Goal: Find specific page/section: Find specific page/section

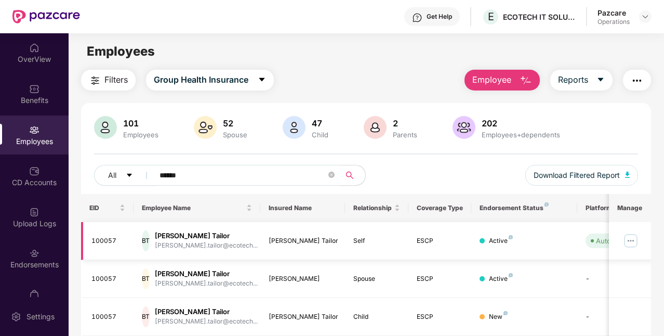
scroll to position [36, 0]
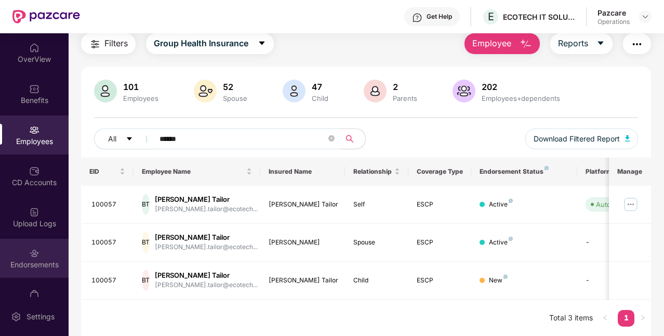
click at [33, 260] on div "Endorsements" at bounding box center [34, 264] width 69 height 10
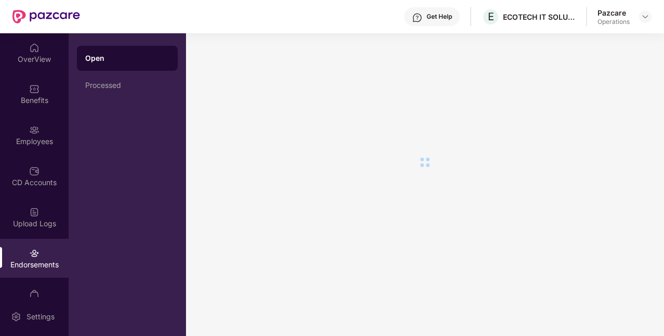
scroll to position [0, 0]
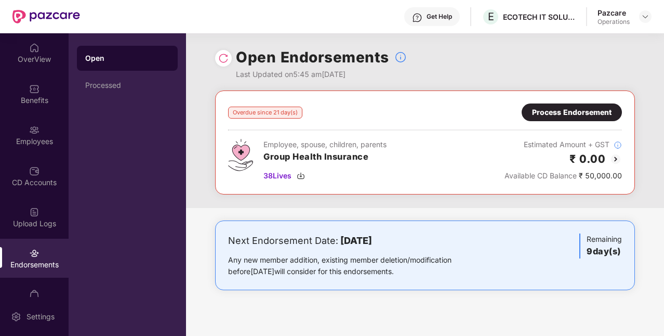
click at [556, 116] on div "Process Endorsement" at bounding box center [572, 112] width 80 height 11
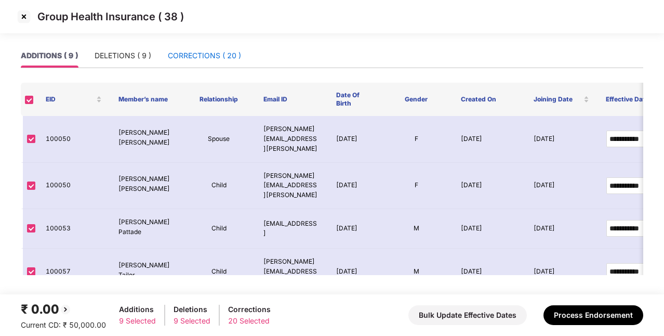
click at [203, 55] on div "CORRECTIONS ( 20 )" at bounding box center [204, 55] width 73 height 11
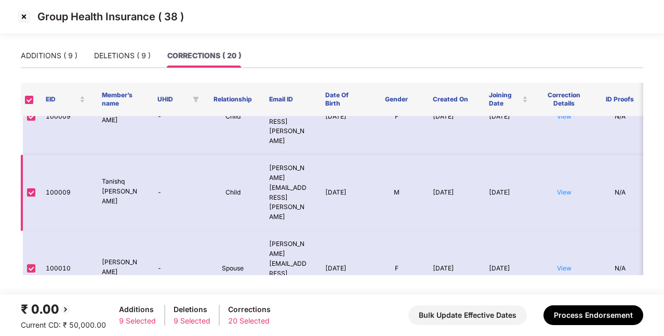
scroll to position [37, 0]
click at [563, 263] on link "View" at bounding box center [564, 267] width 15 height 8
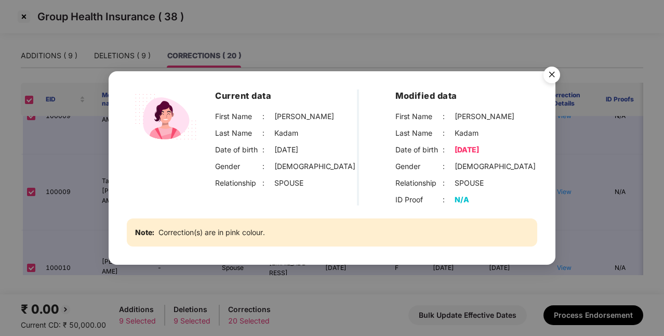
click at [550, 75] on img "Close" at bounding box center [551, 76] width 29 height 29
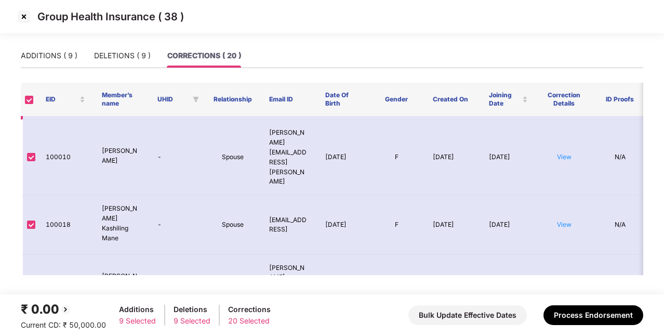
scroll to position [163, 0]
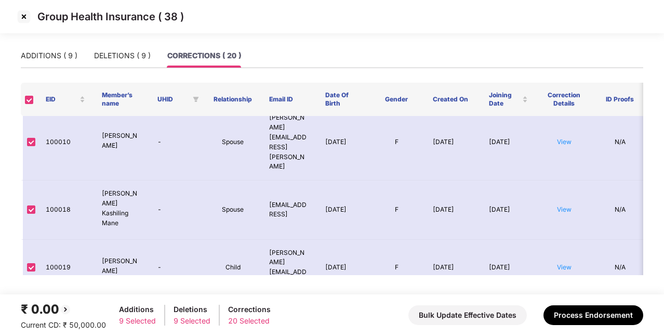
click at [569, 319] on link "View" at bounding box center [564, 323] width 15 height 8
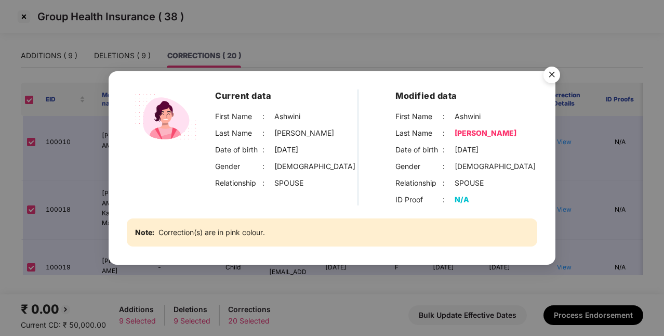
click at [554, 81] on img "Close" at bounding box center [551, 76] width 29 height 29
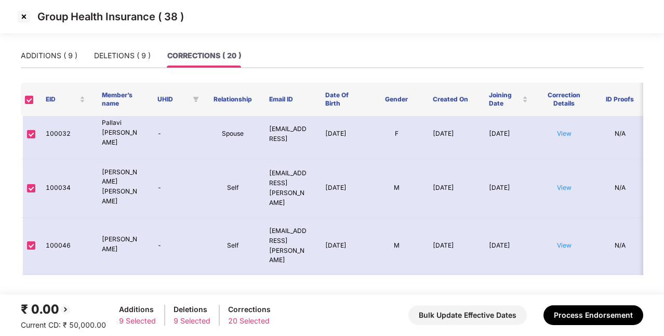
scroll to position [445, 0]
click at [569, 294] on link "View" at bounding box center [564, 298] width 15 height 8
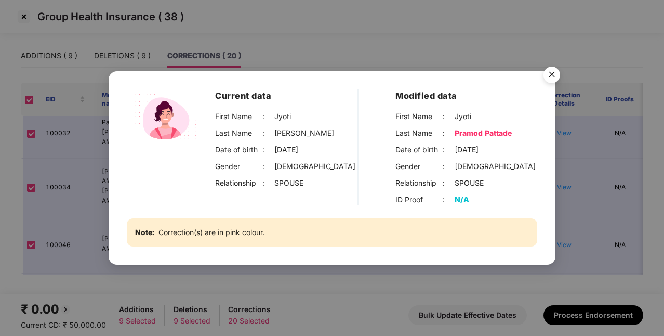
click at [552, 72] on img "Close" at bounding box center [551, 76] width 29 height 29
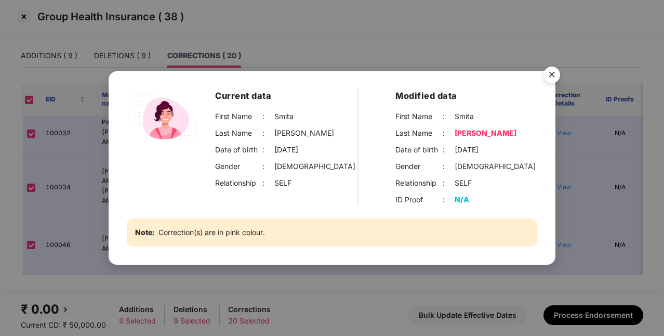
click at [553, 73] on img "Close" at bounding box center [551, 76] width 29 height 29
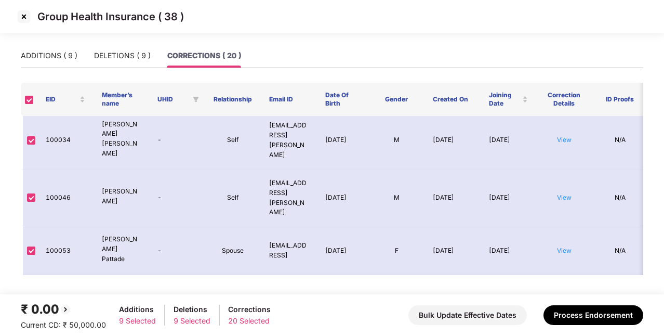
scroll to position [495, 0]
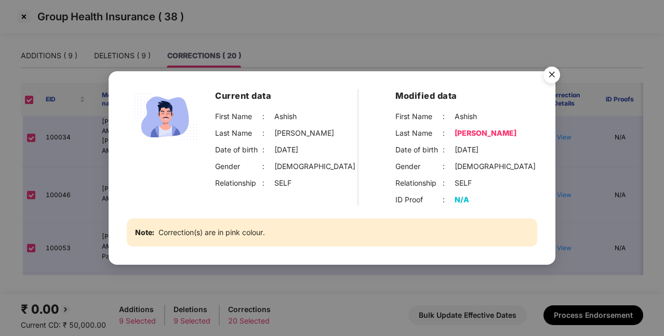
click at [557, 77] on img "Close" at bounding box center [551, 76] width 29 height 29
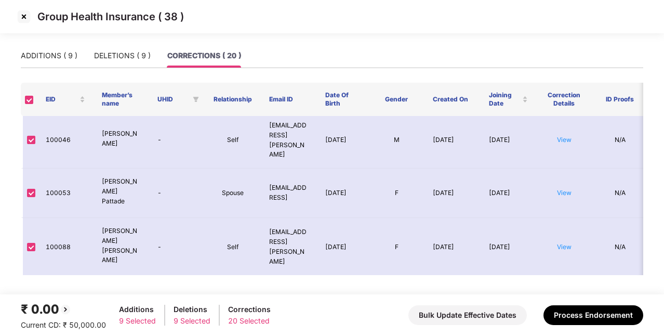
scroll to position [553, 0]
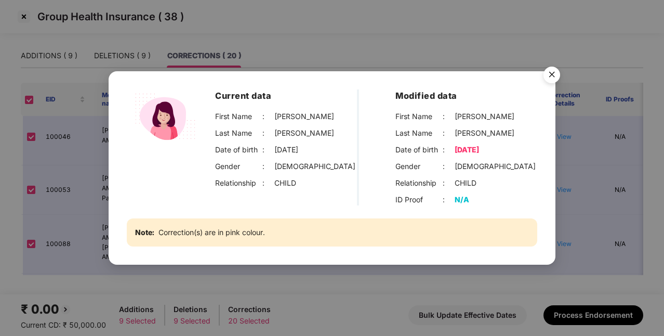
click at [555, 73] on img "Close" at bounding box center [551, 76] width 29 height 29
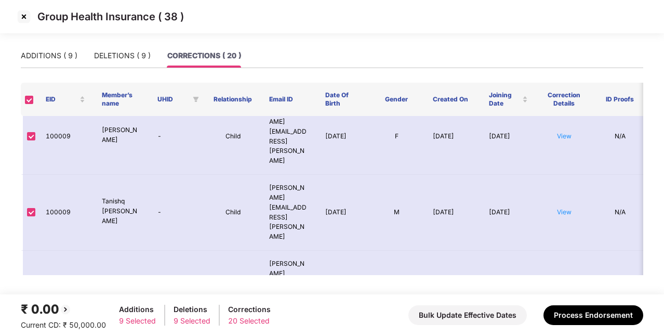
scroll to position [0, 0]
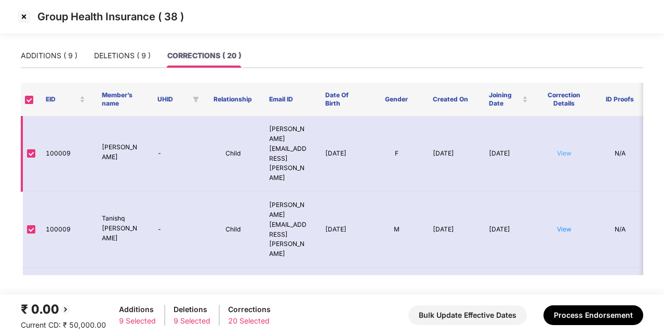
click at [566, 149] on link "View" at bounding box center [564, 153] width 15 height 8
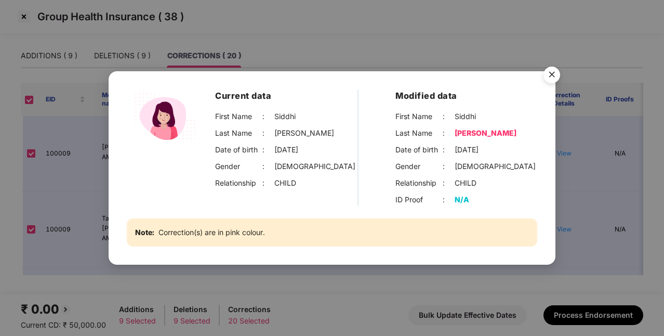
click at [556, 71] on img "Close" at bounding box center [551, 76] width 29 height 29
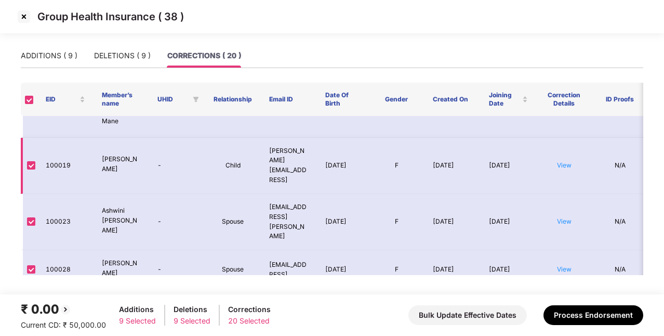
scroll to position [268, 0]
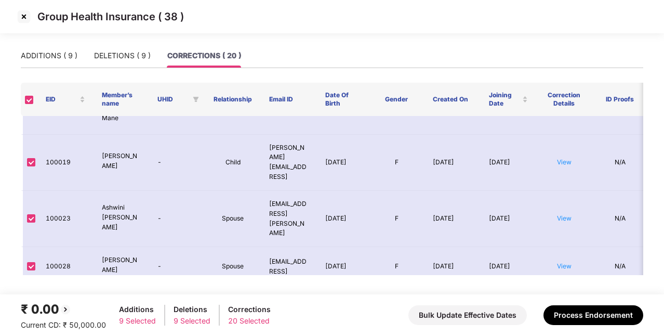
click at [28, 18] on img at bounding box center [24, 16] width 17 height 17
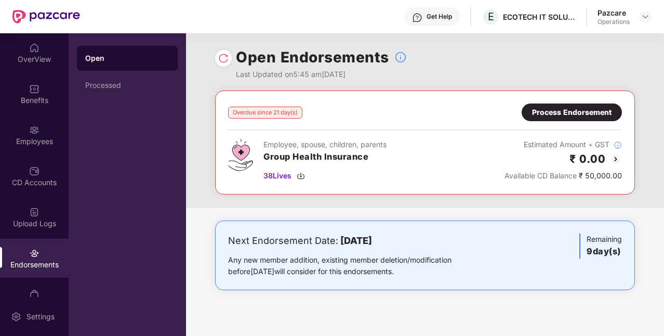
click at [638, 19] on div "Pazcare Operations" at bounding box center [625, 17] width 54 height 18
click at [643, 17] on img at bounding box center [645, 16] width 8 height 8
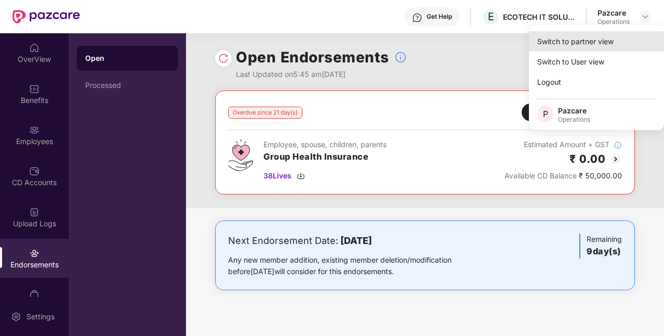
click at [574, 42] on div "Switch to partner view" at bounding box center [596, 41] width 135 height 20
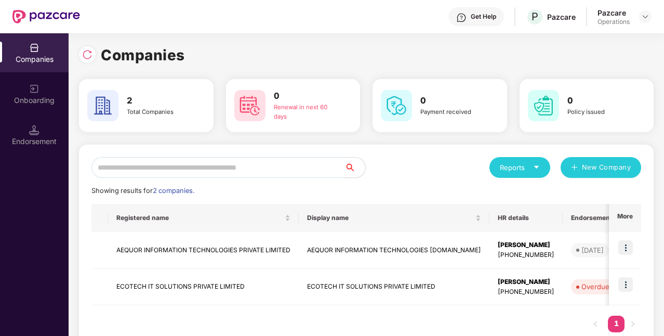
scroll to position [27, 0]
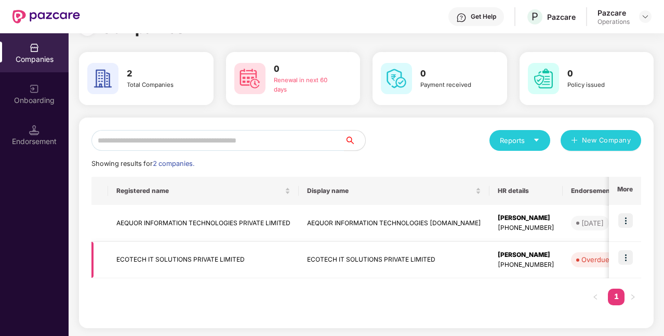
click at [225, 263] on td "ECOTECH IT SOLUTIONS PRIVATE LIMITED" at bounding box center [203, 260] width 191 height 37
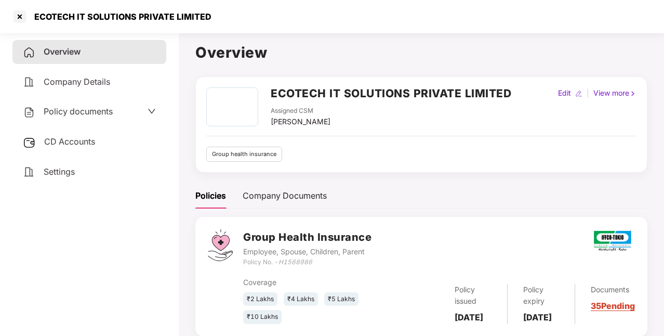
scroll to position [29, 0]
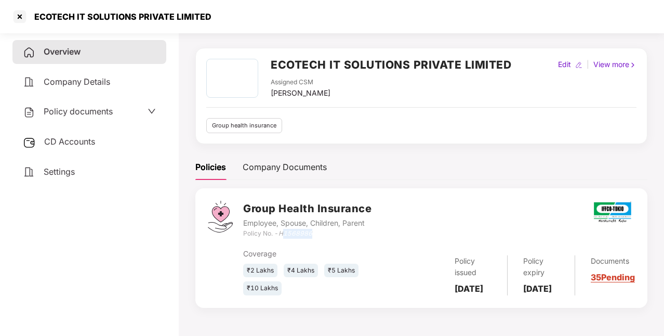
drag, startPoint x: 283, startPoint y: 234, endPoint x: 323, endPoint y: 236, distance: 40.6
click at [323, 236] on div "Policy No. - H1568986" at bounding box center [307, 234] width 128 height 10
click at [301, 235] on icon "H1568986" at bounding box center [296, 233] width 34 height 8
drag, startPoint x: 279, startPoint y: 233, endPoint x: 322, endPoint y: 237, distance: 42.8
click at [322, 237] on div "Policy No. - H1568986" at bounding box center [307, 234] width 128 height 10
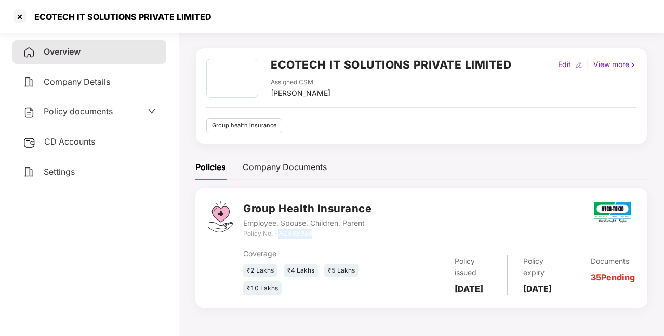
copy div "H1568986"
click at [21, 16] on div at bounding box center [19, 16] width 17 height 17
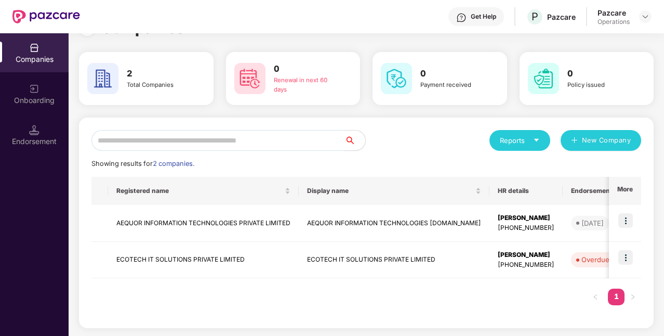
scroll to position [0, 0]
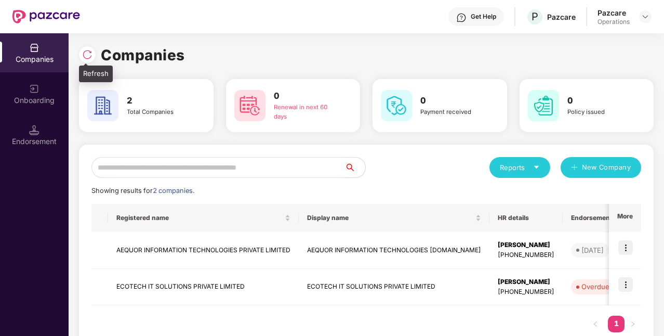
click at [89, 56] on img at bounding box center [87, 54] width 10 height 10
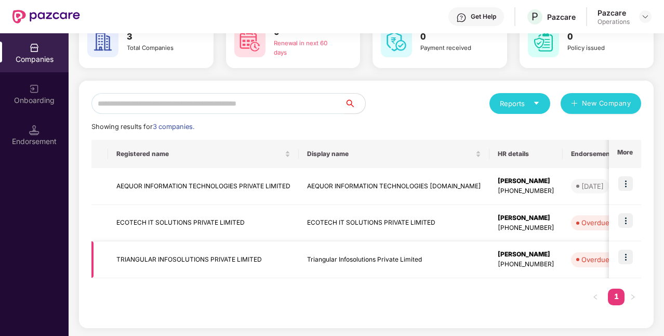
click at [617, 256] on td at bounding box center [625, 259] width 32 height 37
click at [622, 255] on img at bounding box center [625, 256] width 15 height 15
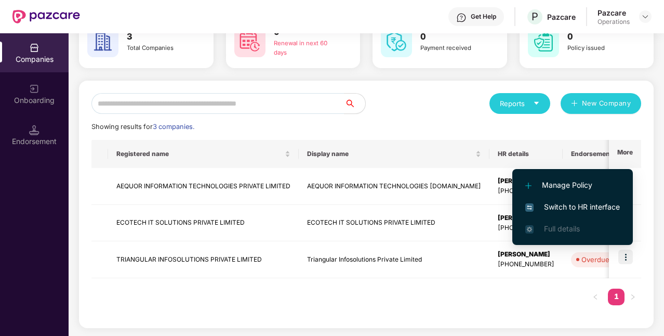
click at [573, 205] on span "Switch to HR interface" at bounding box center [572, 206] width 95 height 11
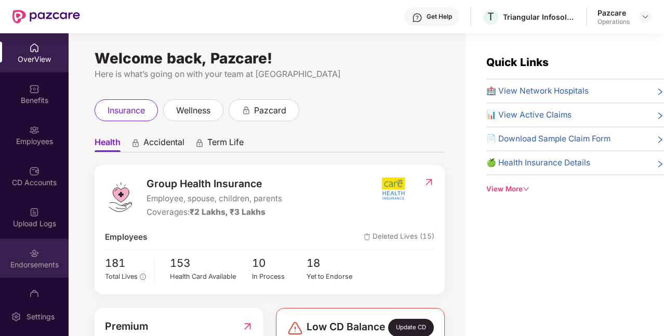
click at [35, 263] on div "Endorsements" at bounding box center [34, 264] width 69 height 10
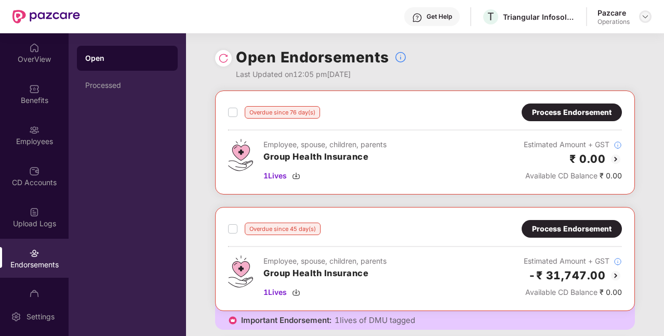
click at [642, 19] on img at bounding box center [645, 16] width 8 height 8
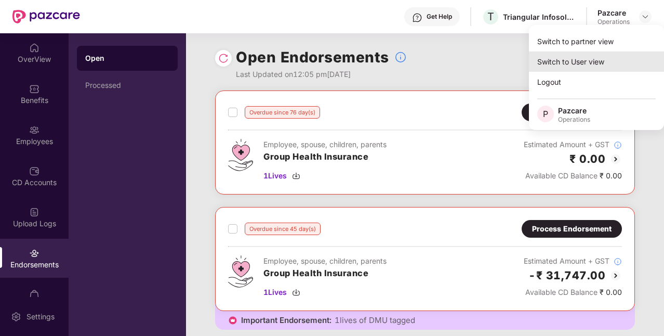
click at [567, 51] on div "Switch to User view" at bounding box center [596, 61] width 135 height 20
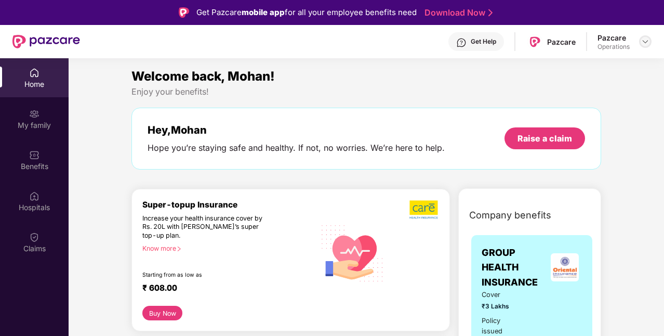
click at [649, 41] on img at bounding box center [645, 41] width 8 height 8
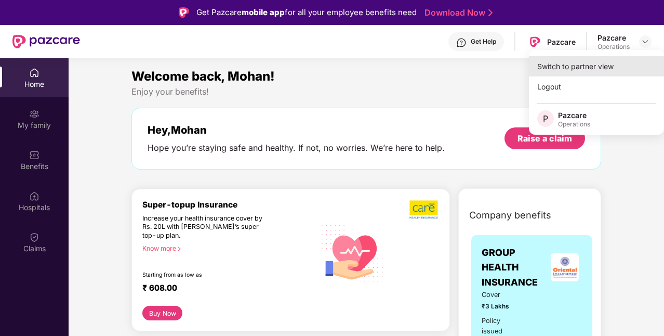
click at [582, 65] on div "Switch to partner view" at bounding box center [596, 66] width 135 height 20
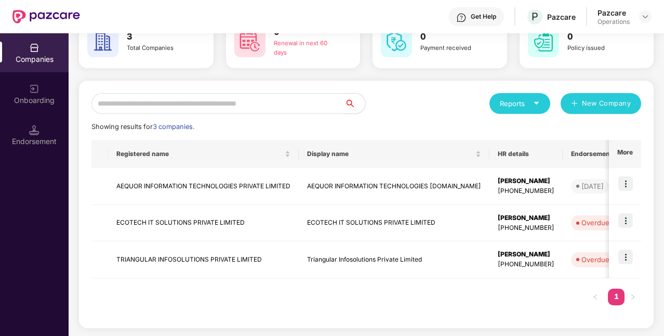
click at [28, 135] on div "Endorsement" at bounding box center [34, 134] width 69 height 39
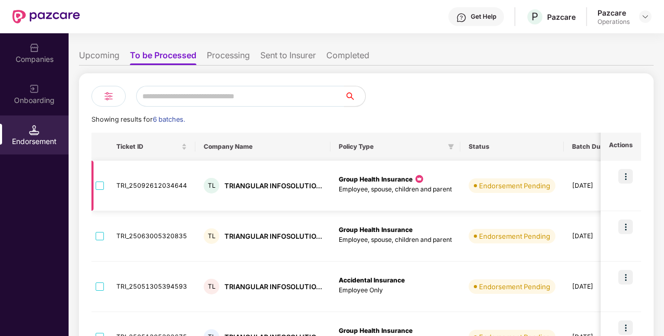
scroll to position [37, 0]
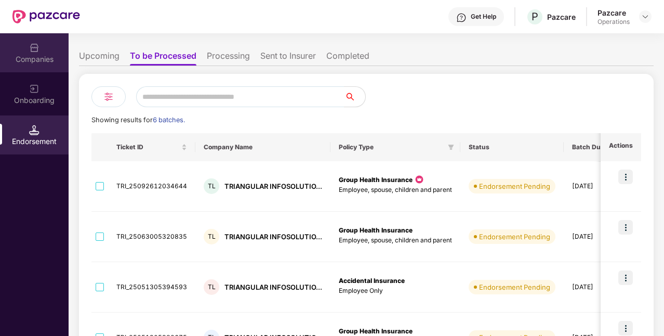
click at [55, 56] on div "Companies" at bounding box center [34, 59] width 69 height 10
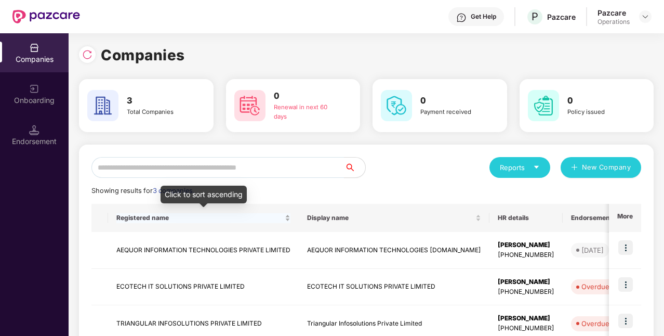
scroll to position [64, 0]
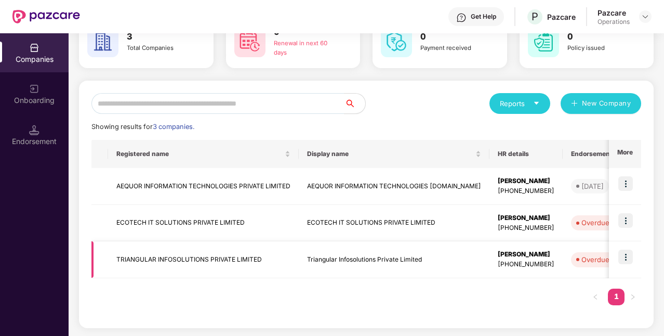
click at [627, 256] on img at bounding box center [625, 256] width 15 height 15
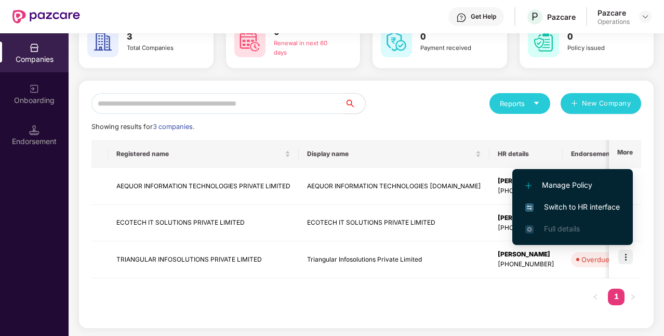
click at [589, 203] on span "Switch to HR interface" at bounding box center [572, 206] width 95 height 11
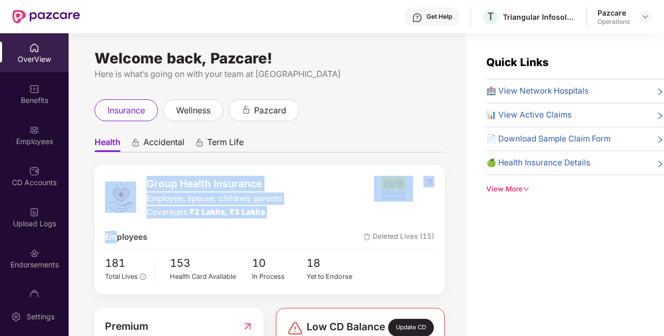
drag, startPoint x: 157, startPoint y: 186, endPoint x: 114, endPoint y: 219, distance: 53.7
click at [114, 219] on div "Welcome back, Pazcare! Here is what’s going on with your team at Pazcare insura…" at bounding box center [367, 201] width 596 height 336
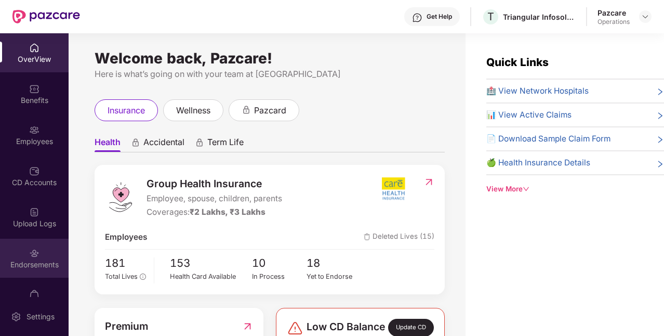
click at [44, 255] on div "Endorsements" at bounding box center [34, 258] width 69 height 39
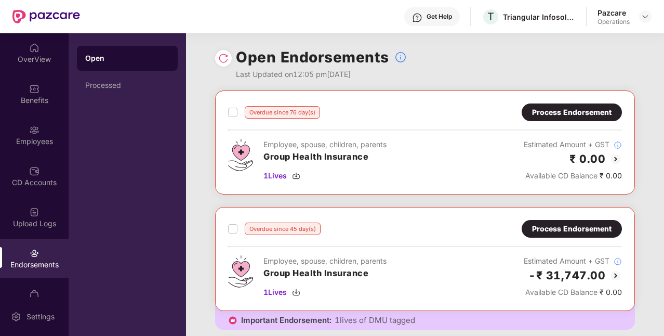
click at [390, 147] on div "Employee, spouse, children, parents Group Health Insurance 1 Lives Estimated Am…" at bounding box center [425, 160] width 394 height 43
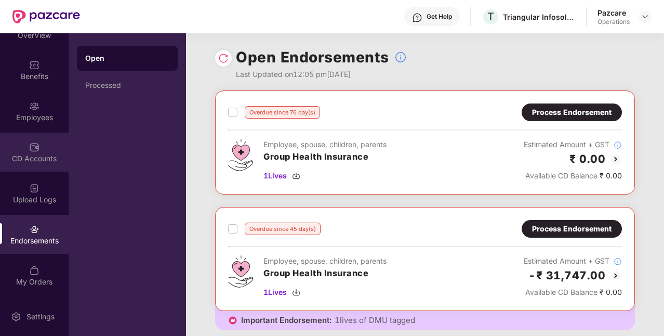
click at [46, 158] on div "CD Accounts" at bounding box center [34, 158] width 69 height 10
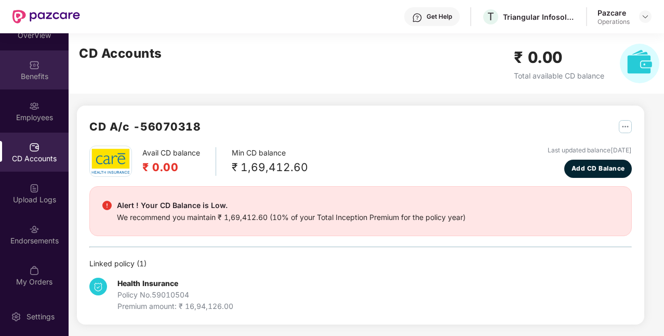
scroll to position [0, 0]
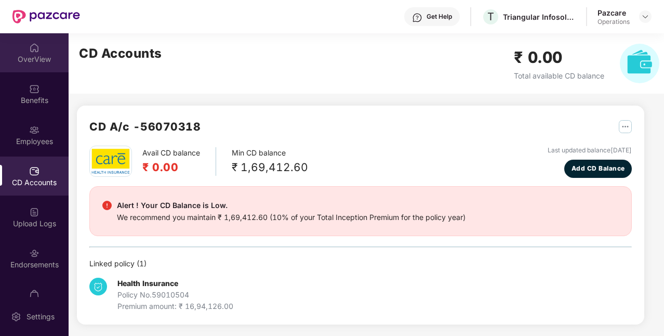
click at [38, 55] on div "OverView" at bounding box center [34, 59] width 69 height 10
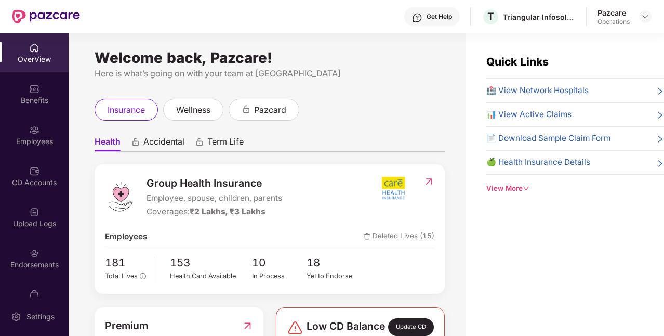
click at [19, 59] on div "OverView" at bounding box center [34, 59] width 69 height 10
click at [43, 267] on div "Endorsements" at bounding box center [34, 264] width 69 height 10
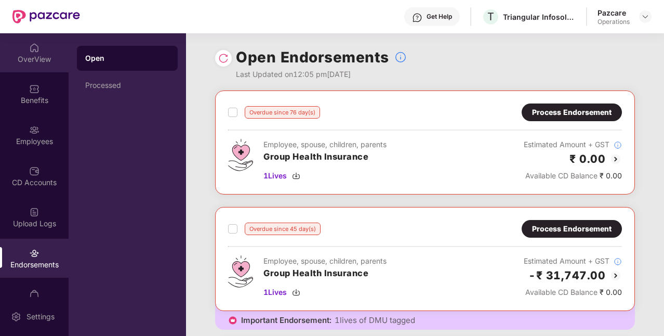
click at [45, 71] on div "OverView" at bounding box center [34, 52] width 69 height 39
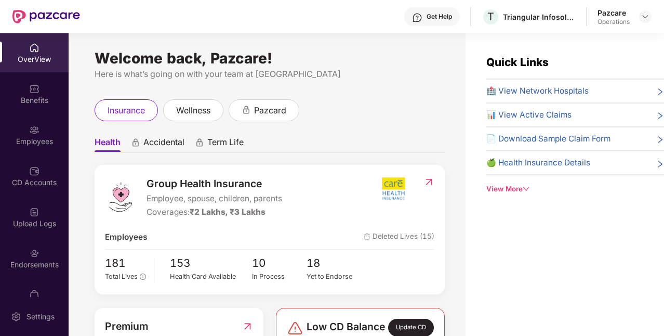
click at [47, 56] on div "OverView" at bounding box center [34, 59] width 69 height 10
click at [644, 18] on img at bounding box center [645, 16] width 8 height 8
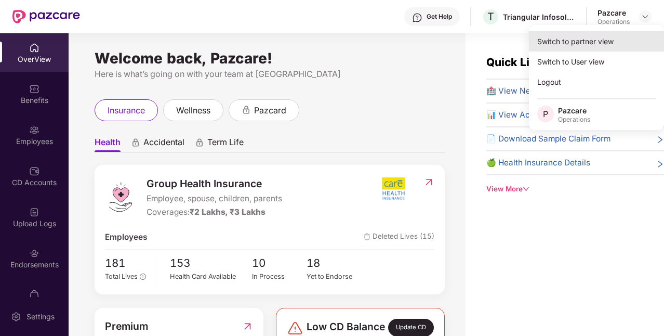
click at [597, 44] on div "Switch to partner view" at bounding box center [596, 41] width 135 height 20
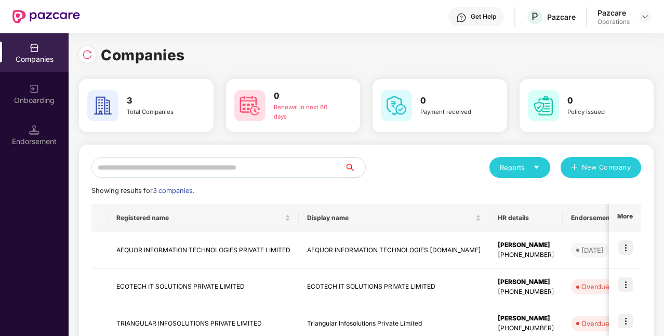
click at [193, 167] on input "text" at bounding box center [217, 167] width 253 height 21
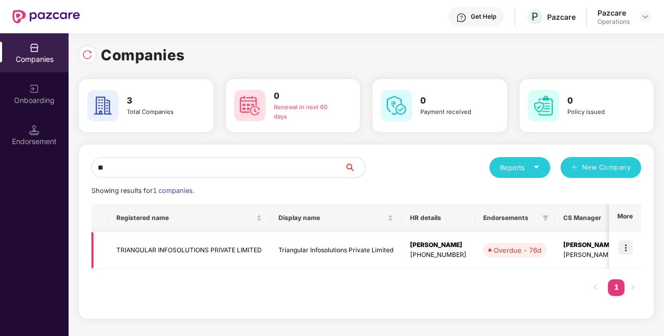
type input "**"
click at [202, 257] on td "TRIANGULAR INFOSOLUTIONS PRIVATE LIMITED" at bounding box center [189, 250] width 162 height 37
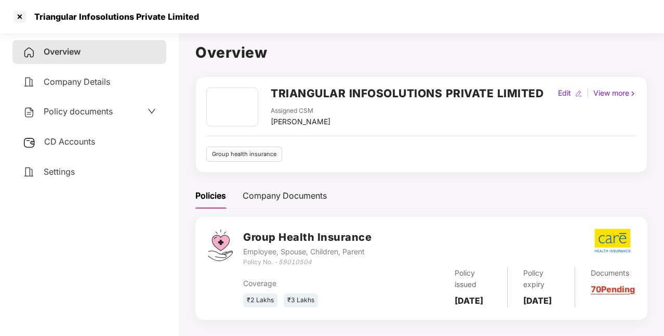
click at [74, 115] on span "Policy documents" at bounding box center [78, 111] width 69 height 10
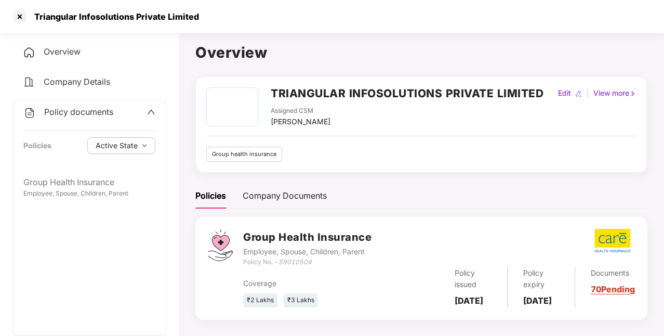
click at [150, 111] on icon "up" at bounding box center [151, 112] width 8 height 8
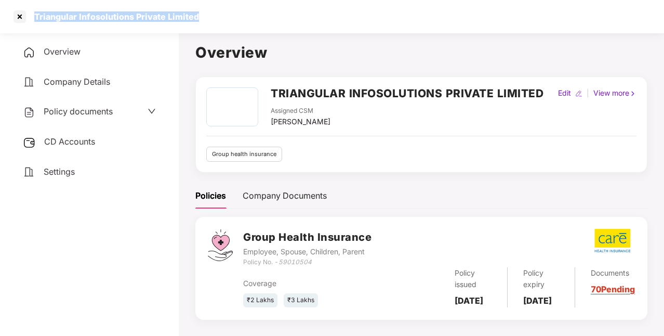
drag, startPoint x: 34, startPoint y: 17, endPoint x: 208, endPoint y: 20, distance: 174.1
click at [208, 20] on div "Triangular Infosolutions Private Limited" at bounding box center [332, 16] width 664 height 33
copy div "Triangular Infosolutions Private Limited"
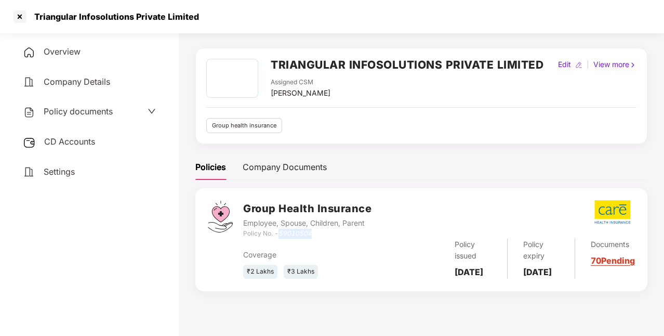
drag, startPoint x: 281, startPoint y: 232, endPoint x: 325, endPoint y: 234, distance: 44.7
click at [325, 234] on div "Policy No. - 59010504" at bounding box center [307, 234] width 128 height 10
copy icon "59010504"
drag, startPoint x: 454, startPoint y: 270, endPoint x: 498, endPoint y: 282, distance: 45.6
click at [498, 279] on div "Policy issued [DATE]" at bounding box center [473, 259] width 68 height 40
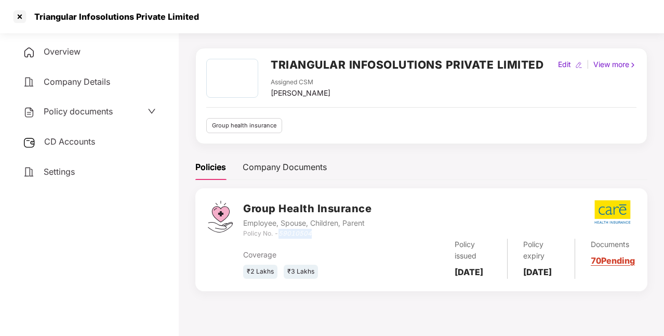
copy b "[DATE]"
drag, startPoint x: 526, startPoint y: 269, endPoint x: 563, endPoint y: 285, distance: 40.7
click at [563, 279] on div "Policy expiry [DATE]" at bounding box center [542, 259] width 68 height 40
copy b "[DATE]"
drag, startPoint x: 271, startPoint y: 92, endPoint x: 334, endPoint y: 100, distance: 63.4
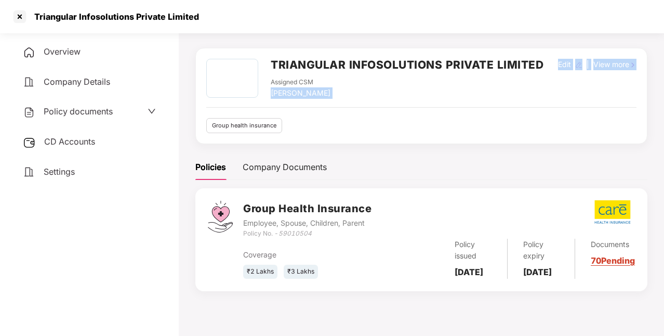
click at [334, 100] on div "TRIANGULAR INFOSOLUTIONS PRIVATE LIMITED Assigned CSM [PERSON_NAME] Edit | View…" at bounding box center [421, 96] width 430 height 74
drag, startPoint x: 271, startPoint y: 92, endPoint x: 322, endPoint y: 96, distance: 51.1
click at [322, 96] on div "[PERSON_NAME]" at bounding box center [301, 92] width 60 height 11
copy div "[PERSON_NAME]"
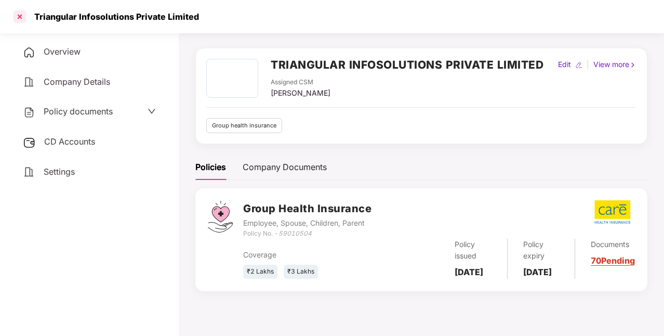
click at [23, 17] on div at bounding box center [19, 16] width 17 height 17
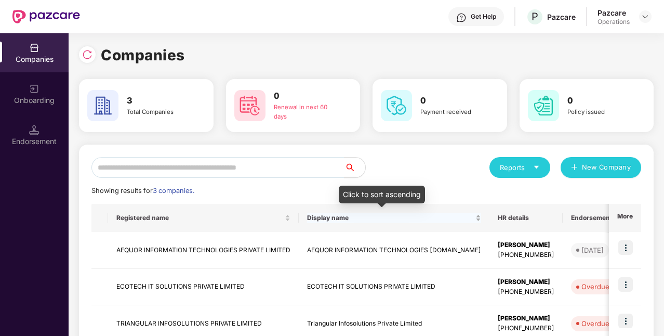
scroll to position [64, 0]
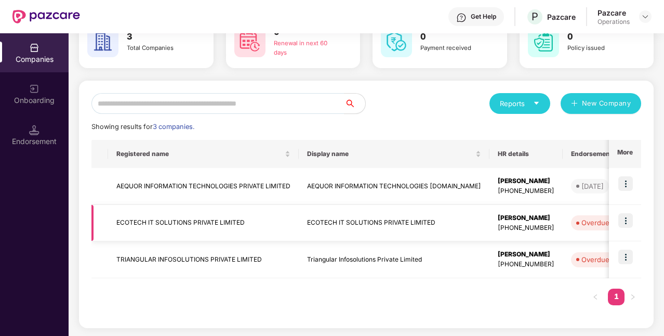
click at [629, 222] on img at bounding box center [625, 220] width 15 height 15
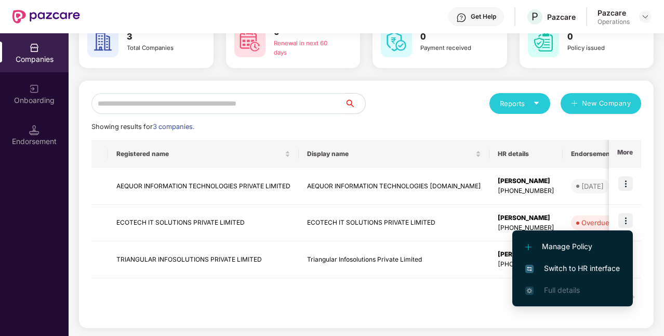
click at [575, 261] on li "Switch to HR interface" at bounding box center [572, 268] width 121 height 22
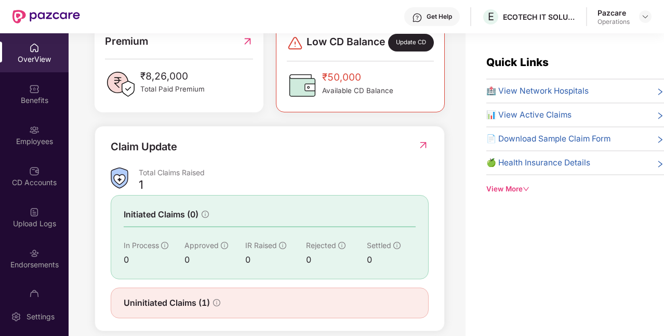
scroll to position [0, 0]
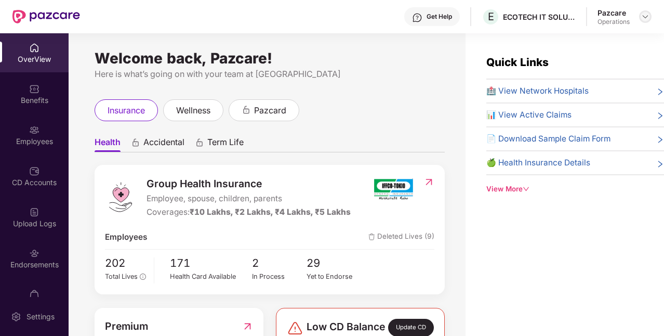
click at [644, 16] on img at bounding box center [645, 16] width 8 height 8
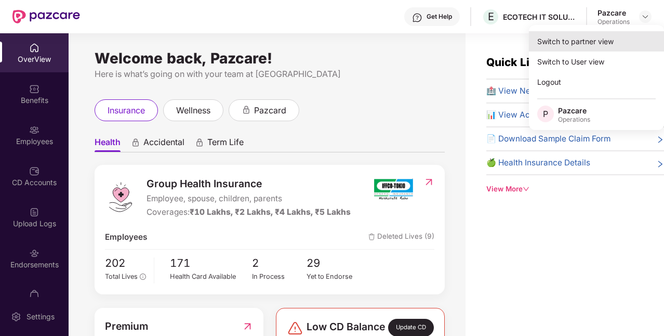
click at [593, 42] on div "Switch to partner view" at bounding box center [596, 41] width 135 height 20
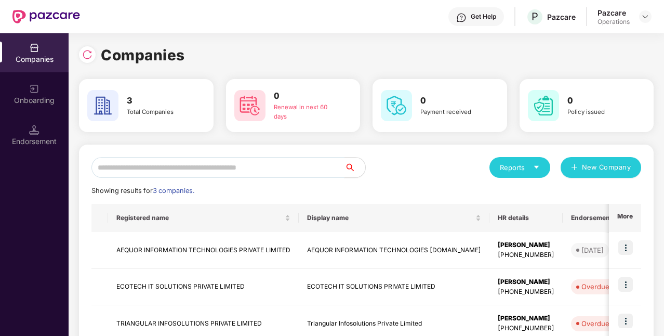
click at [240, 163] on input "text" at bounding box center [217, 167] width 253 height 21
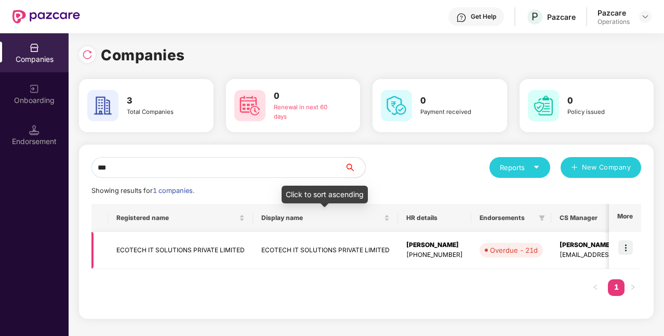
type input "***"
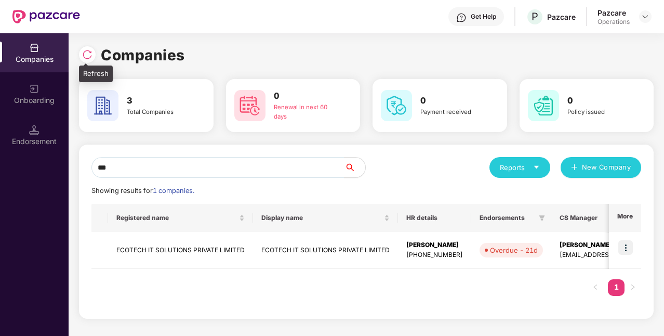
click at [86, 59] on img at bounding box center [87, 54] width 10 height 10
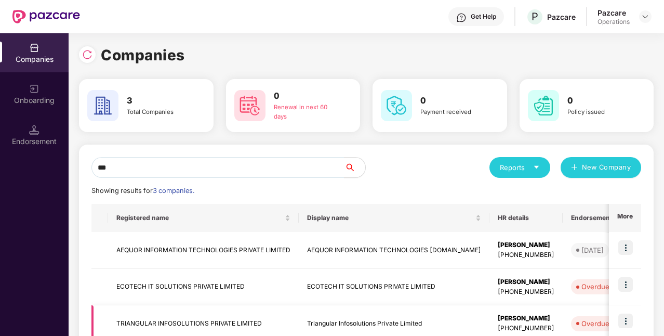
click at [625, 318] on img at bounding box center [625, 320] width 15 height 15
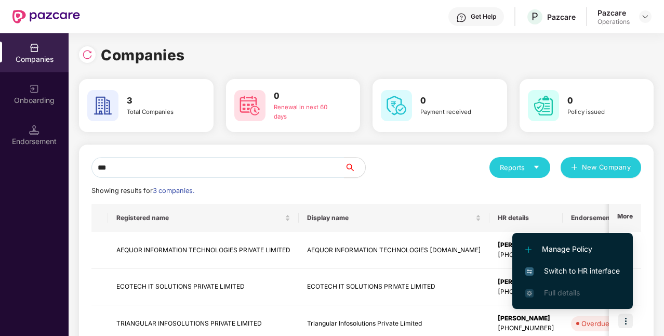
click at [555, 270] on span "Switch to HR interface" at bounding box center [572, 270] width 95 height 11
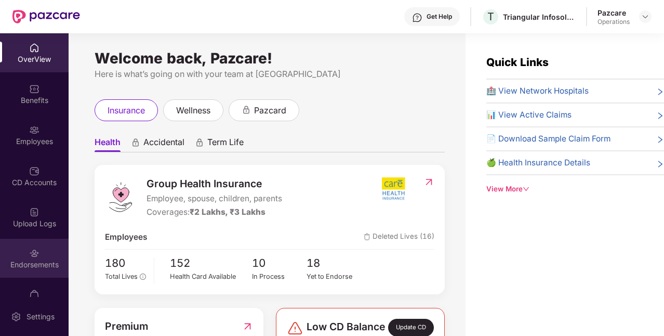
click at [37, 244] on div "Endorsements" at bounding box center [34, 258] width 69 height 39
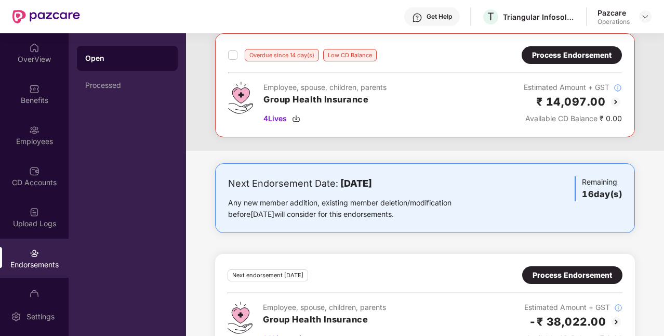
scroll to position [339, 0]
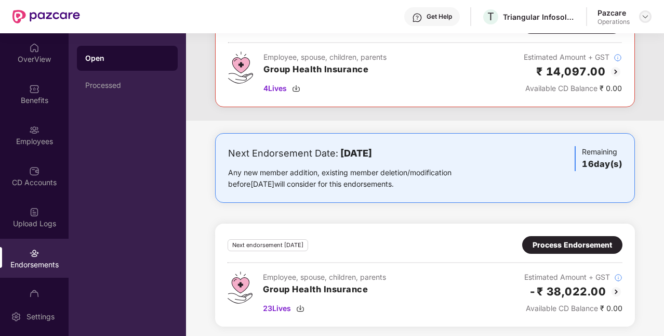
click at [647, 15] on img at bounding box center [645, 16] width 8 height 8
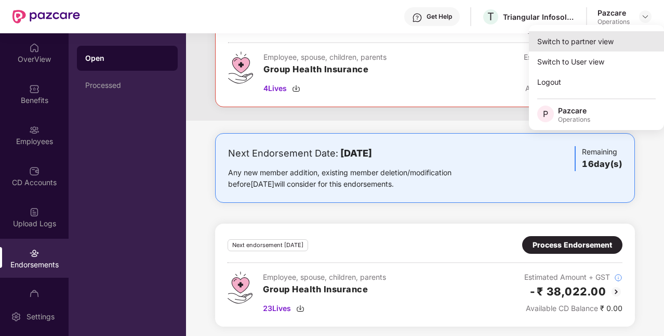
click at [569, 39] on div "Switch to partner view" at bounding box center [596, 41] width 135 height 20
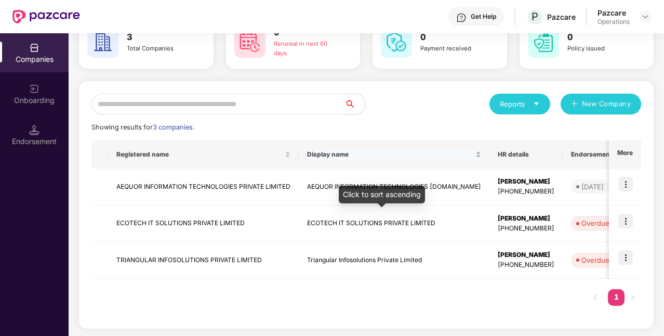
scroll to position [0, 0]
